Goal: Transaction & Acquisition: Subscribe to service/newsletter

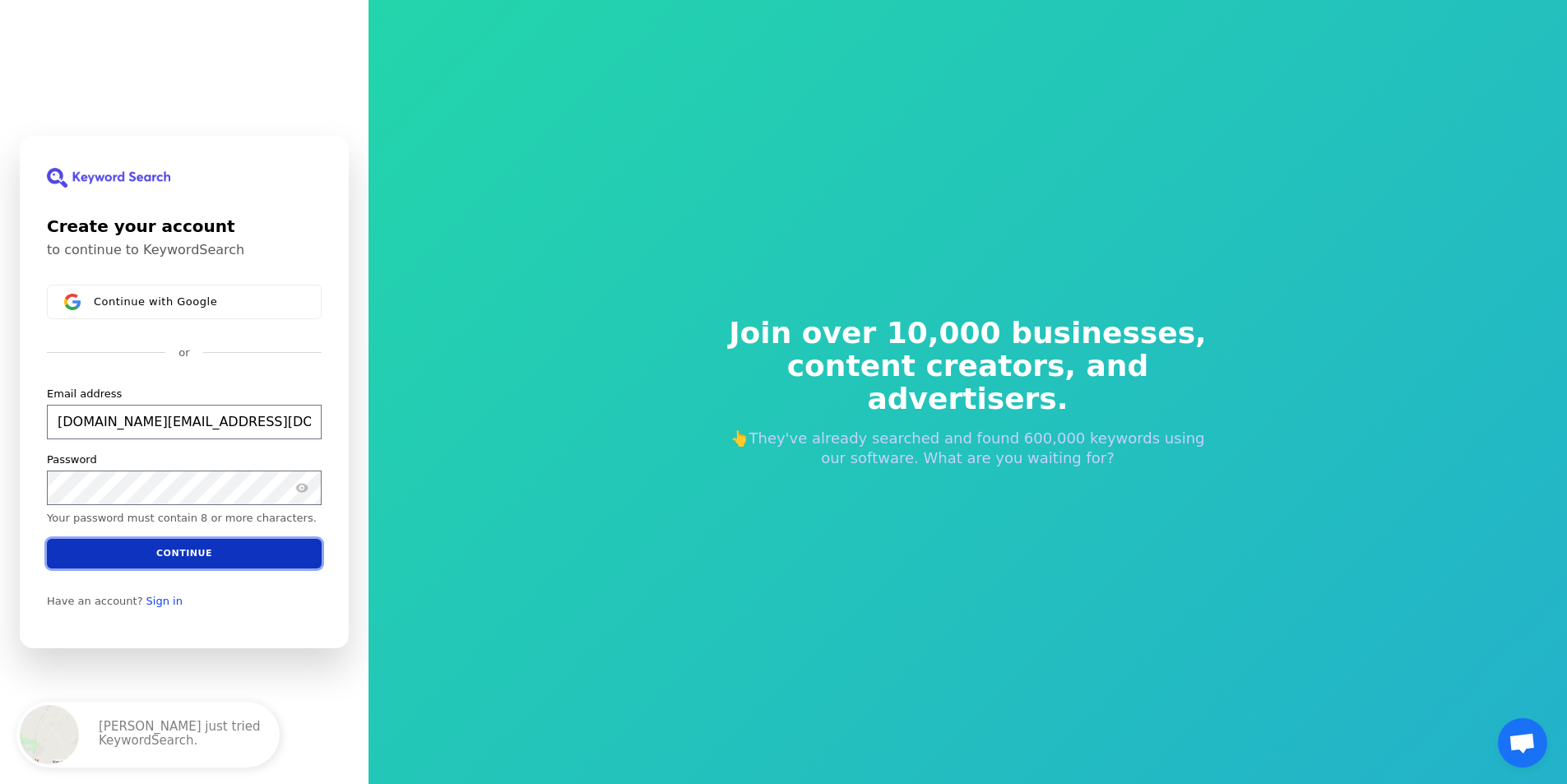
click at [144, 554] on button "Continue" at bounding box center [183, 552] width 274 height 29
type input "[DOMAIN_NAME][EMAIL_ADDRESS][DOMAIN_NAME]"
